Goal: Information Seeking & Learning: Learn about a topic

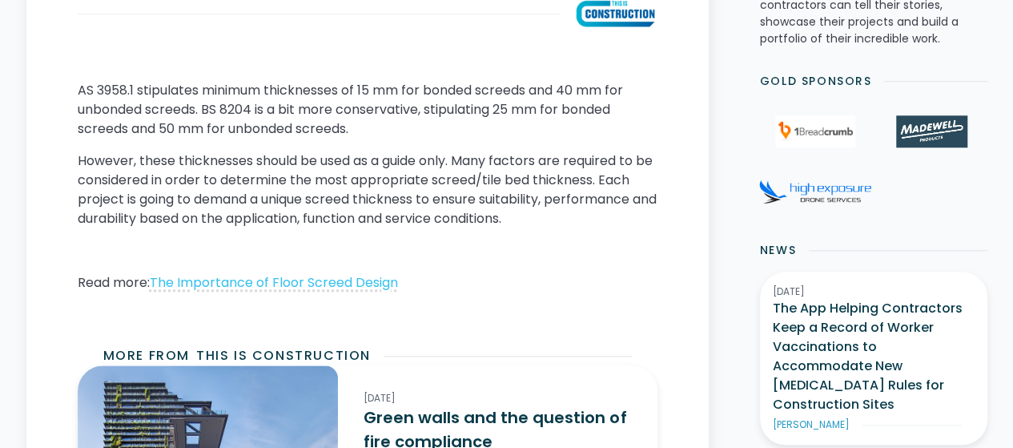
scroll to position [721, 0]
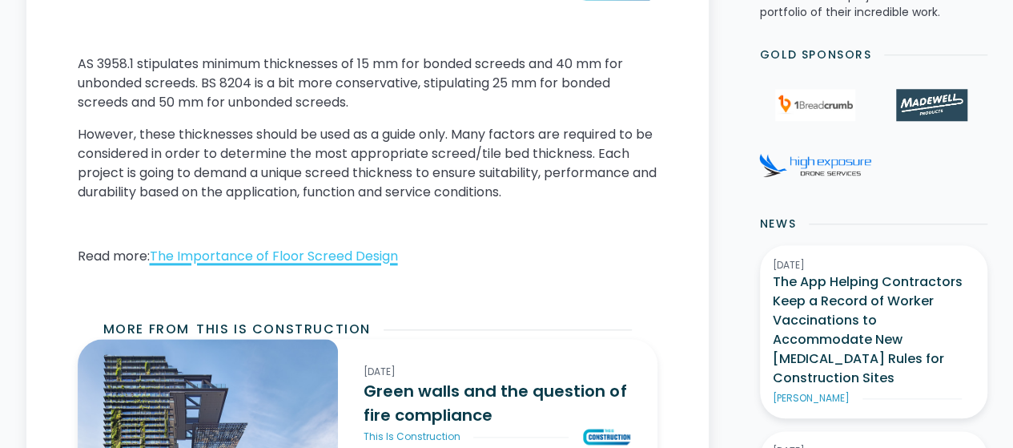
click at [255, 255] on link "The Importance of Floor Screed Design" at bounding box center [274, 256] width 248 height 18
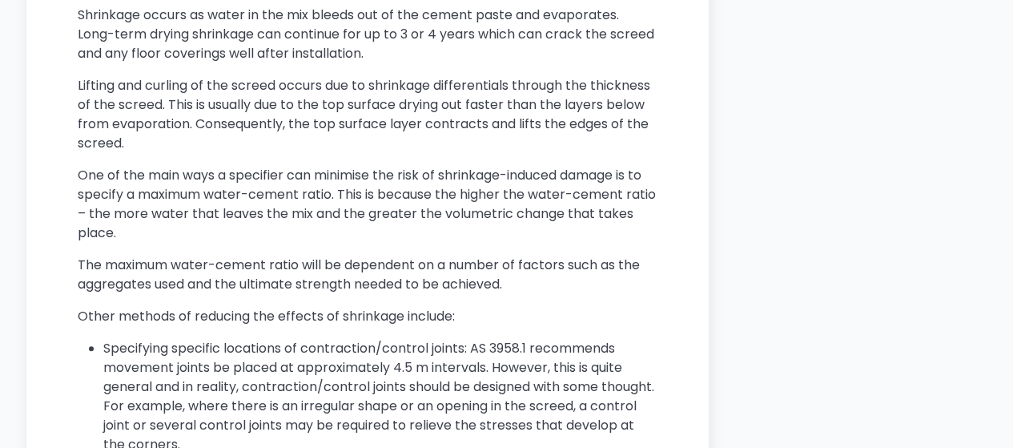
scroll to position [3284, 0]
